Goal: Complete application form: Complete application form

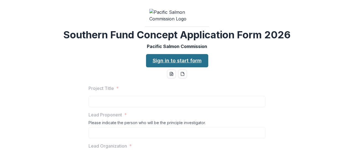
click at [170, 54] on link "Sign in to start form" at bounding box center [177, 60] width 62 height 13
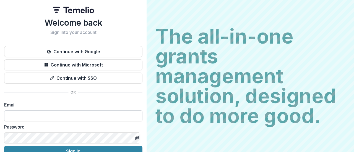
click at [46, 112] on input at bounding box center [73, 116] width 138 height 11
click at [119, 96] on div "Welcome back Sign into your account Continue with Google Continue with Microsof…" at bounding box center [73, 97] width 138 height 159
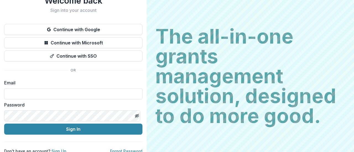
scroll to position [28, 0]
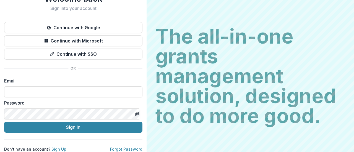
click at [53, 147] on link "Sign Up" at bounding box center [58, 149] width 15 height 5
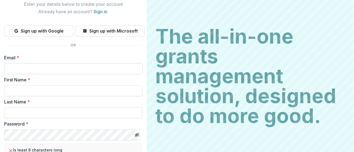
click at [40, 72] on input "Email *" at bounding box center [73, 68] width 138 height 11
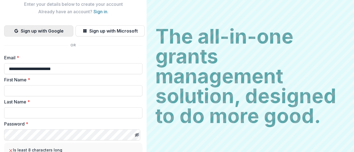
type input "**********"
type input "*******"
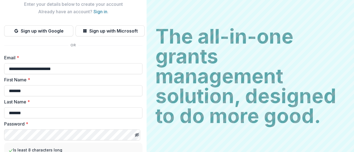
click at [111, 123] on label "Password *" at bounding box center [71, 124] width 135 height 7
click at [124, 79] on label "First Name *" at bounding box center [71, 80] width 135 height 7
click at [124, 85] on input "*******" at bounding box center [73, 90] width 138 height 11
drag, startPoint x: 145, startPoint y: 70, endPoint x: 145, endPoint y: 88, distance: 18.8
click at [145, 88] on div "**********" at bounding box center [73, 76] width 147 height 152
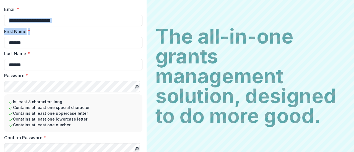
scroll to position [98, 0]
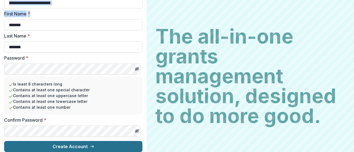
click at [105, 143] on button "Create Account" at bounding box center [73, 146] width 138 height 11
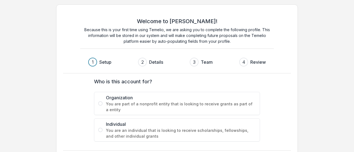
click at [46, 115] on div "Welcome to Temelio! Because this is your first time using Temelio, we are askin…" at bounding box center [177, 88] width 354 height 176
click at [75, 109] on form "Who is this account for? Organization You are part of a nonprofit entity that i…" at bounding box center [177, 110] width 212 height 64
click at [101, 106] on label "Organization You are part of a nonprofit entity that is looking to receive gran…" at bounding box center [177, 103] width 166 height 23
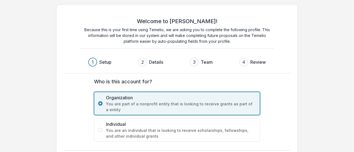
click at [302, 101] on div "Welcome to Temelio! Because this is your first time using Temelio, we are askin…" at bounding box center [177, 88] width 354 height 176
drag, startPoint x: 302, startPoint y: 101, endPoint x: 286, endPoint y: 103, distance: 16.4
click at [286, 103] on div "Welcome to [PERSON_NAME]! Because this is your first time using Temelio, we are…" at bounding box center [177, 88] width 354 height 176
click at [286, 103] on div "Who is this account for? Organization You are part of a nonprofit entity that i…" at bounding box center [176, 110] width 221 height 73
click at [352, 89] on div "Welcome to Temelio! Because this is your first time using Temelio, we are askin…" at bounding box center [177, 88] width 354 height 176
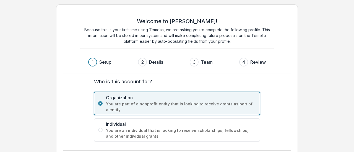
click at [275, 89] on form "Who is this account for? Organization You are part of a nonprofit entity that i…" at bounding box center [177, 110] width 212 height 64
drag, startPoint x: 277, startPoint y: 147, endPoint x: 272, endPoint y: 109, distance: 37.7
click at [272, 109] on div "Welcome to Temelio! Because this is your first time using Temelio, we are askin…" at bounding box center [177, 87] width 242 height 167
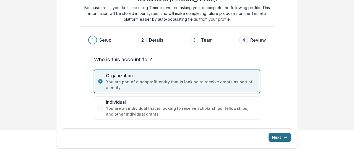
click at [281, 138] on button "Next" at bounding box center [279, 137] width 22 height 9
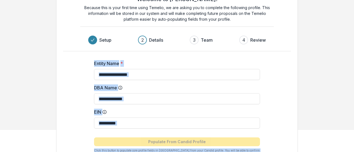
click at [92, 80] on div "Entity Name * DBA Name EIN Populate From Candid Profile Click this button to po…" at bounding box center [176, 106] width 221 height 110
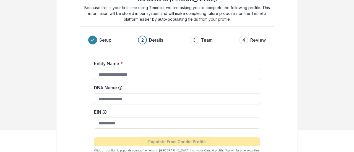
click at [101, 76] on input "Entity Name *" at bounding box center [177, 74] width 166 height 11
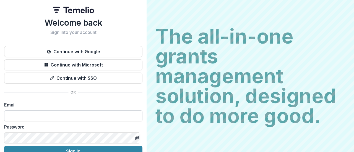
click at [27, 114] on input at bounding box center [73, 116] width 138 height 11
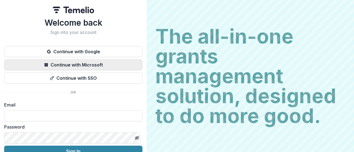
type input "**********"
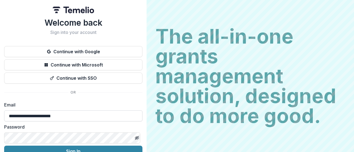
click at [46, 116] on input "**********" at bounding box center [73, 116] width 138 height 11
drag, startPoint x: 75, startPoint y: 119, endPoint x: 0, endPoint y: 107, distance: 75.6
click at [0, 107] on div "**********" at bounding box center [73, 88] width 147 height 176
click at [18, 132] on div "Password" at bounding box center [73, 134] width 138 height 20
click at [60, 115] on input "**********" at bounding box center [73, 116] width 138 height 11
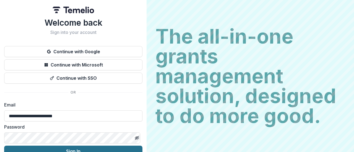
type input "**********"
click at [82, 151] on button "Sign In" at bounding box center [73, 151] width 138 height 11
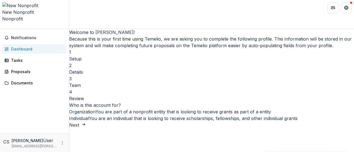
click at [322, 103] on div "Welcome to Temelio! Because this is your first time using Temelio, we are askin…" at bounding box center [211, 79] width 285 height 100
click at [137, 115] on label "Individual You are an individual that is looking to receive scholarships, fello…" at bounding box center [211, 118] width 285 height 7
click at [86, 129] on button "Next" at bounding box center [77, 125] width 17 height 7
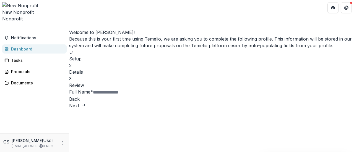
click at [137, 96] on input "Full Name *" at bounding box center [115, 92] width 44 height 7
type input "**********"
click at [86, 109] on button "Next" at bounding box center [77, 106] width 17 height 7
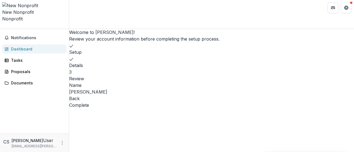
click at [89, 109] on button "Complete" at bounding box center [79, 105] width 20 height 7
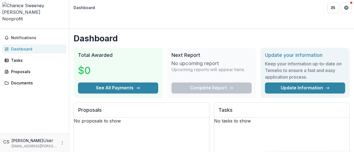
click at [2, 27] on icon "Open entity switcher" at bounding box center [2, 27] width 0 height 0
click at [27, 30] on link "Settings" at bounding box center [48, 29] width 42 height 9
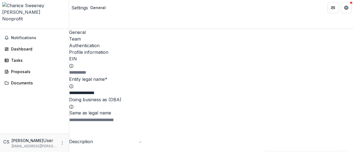
click at [109, 117] on input "Doing business as (DBA)" at bounding box center [91, 120] width 44 height 7
click at [105, 36] on div "Team" at bounding box center [211, 39] width 285 height 7
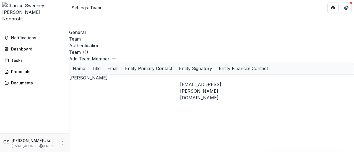
click at [85, 29] on div "General" at bounding box center [211, 32] width 285 height 7
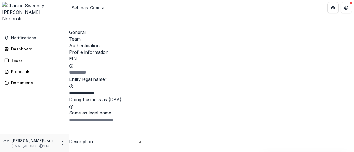
click at [102, 36] on div "Team" at bounding box center [211, 39] width 285 height 7
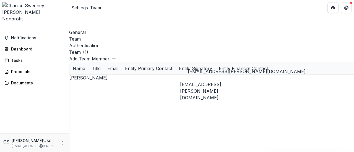
click at [231, 81] on div "[EMAIL_ADDRESS][PERSON_NAME][DOMAIN_NAME]" at bounding box center [214, 91] width 69 height 20
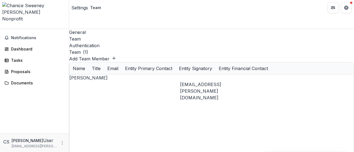
click at [232, 81] on div "[EMAIL_ADDRESS][PERSON_NAME][DOMAIN_NAME]" at bounding box center [214, 91] width 69 height 20
click at [131, 42] on div "Authentication" at bounding box center [211, 45] width 285 height 7
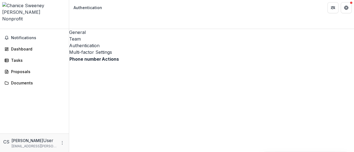
click at [85, 29] on div "General" at bounding box center [211, 32] width 285 height 7
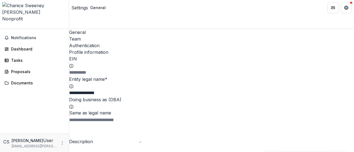
click at [25, 9] on div "[PERSON_NAME]" at bounding box center [34, 12] width 64 height 7
click at [347, 6] on icon "Get Help" at bounding box center [347, 6] width 1 height 1
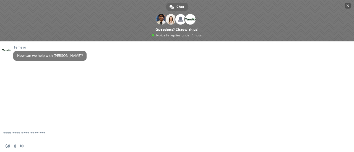
click at [347, 4] on span "Close chat" at bounding box center [347, 6] width 3 height 4
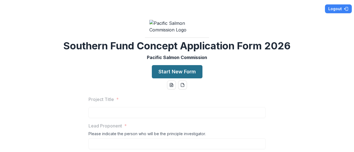
click at [160, 79] on button "Start New Form" at bounding box center [177, 71] width 51 height 13
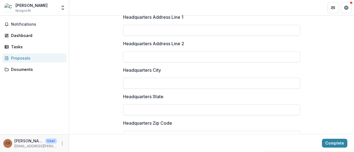
scroll to position [420, 0]
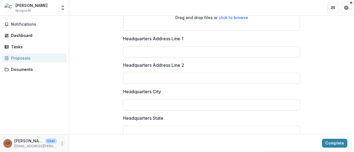
click at [61, 143] on icon "More" at bounding box center [62, 144] width 4 height 4
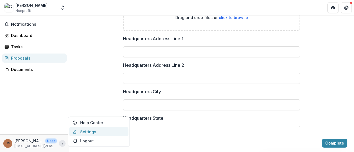
click at [80, 132] on link "Settings" at bounding box center [98, 131] width 59 height 9
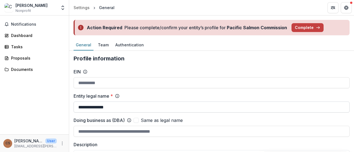
click at [87, 102] on input "**********" at bounding box center [212, 107] width 276 height 11
click at [130, 142] on label "Description" at bounding box center [210, 145] width 273 height 7
click at [102, 44] on div "Team" at bounding box center [103, 45] width 15 height 8
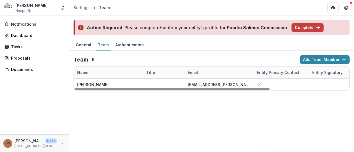
drag, startPoint x: 262, startPoint y: 83, endPoint x: 262, endPoint y: 2, distance: 80.5
click at [262, 2] on header "Settings Team" at bounding box center [211, 7] width 285 height 15
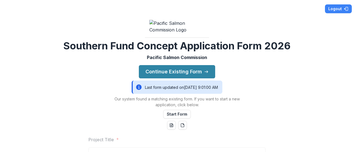
click at [121, 119] on div "Continue Existing Form Last form updated on [DATE] 9:01:00 AM Our system found …" at bounding box center [177, 92] width 138 height 54
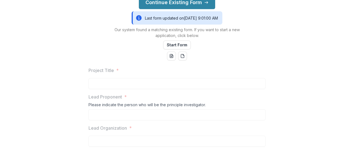
scroll to position [88, 0]
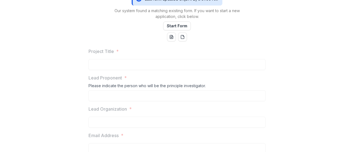
click at [133, 30] on div "Continue Existing Form Last form updated on [DATE] 9:01:00 AM Our system found …" at bounding box center [177, 4] width 138 height 54
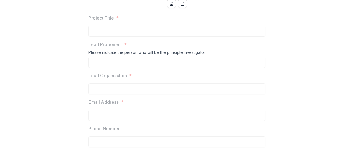
scroll to position [122, 0]
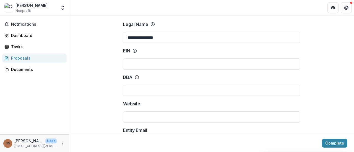
scroll to position [44, 0]
click at [62, 143] on icon "More" at bounding box center [62, 144] width 4 height 4
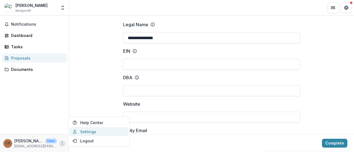
click at [78, 134] on link "Settings" at bounding box center [98, 131] width 59 height 9
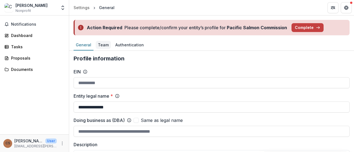
click at [105, 45] on div "Team" at bounding box center [103, 45] width 15 height 8
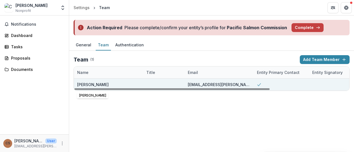
click at [91, 83] on div "[PERSON_NAME]" at bounding box center [93, 85] width 32 height 6
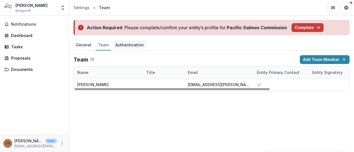
click at [131, 46] on div "Authentication" at bounding box center [129, 45] width 33 height 8
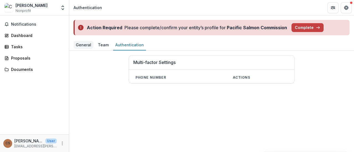
click at [77, 43] on div "General" at bounding box center [84, 45] width 20 height 8
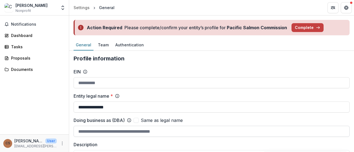
click at [104, 131] on input "Doing business as (DBA)" at bounding box center [212, 131] width 276 height 11
click at [116, 119] on label "Doing business as (DBA)" at bounding box center [99, 120] width 51 height 7
type input "**********"
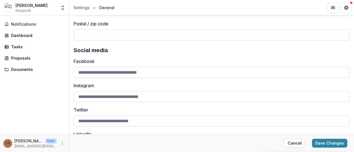
scroll to position [847, 0]
